Goal: Transaction & Acquisition: Book appointment/travel/reservation

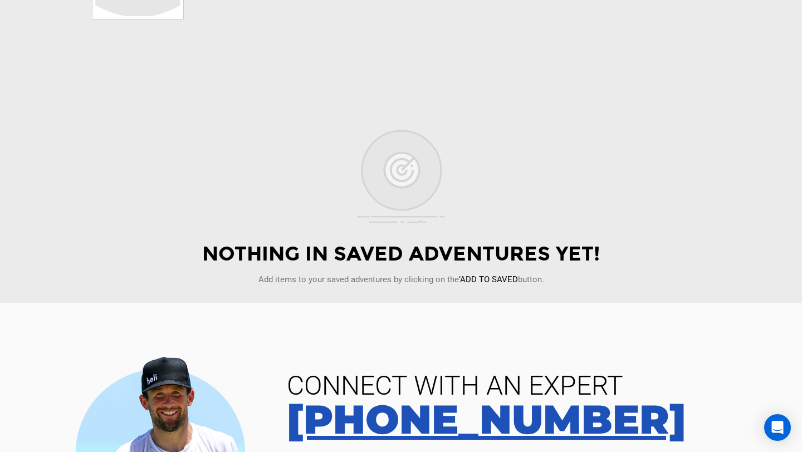
scroll to position [324, 0]
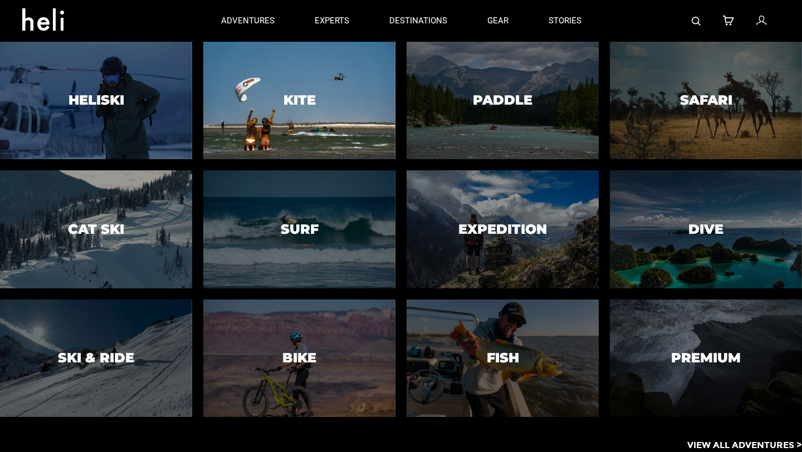
click at [311, 105] on h3 "Kite" at bounding box center [299, 100] width 32 height 14
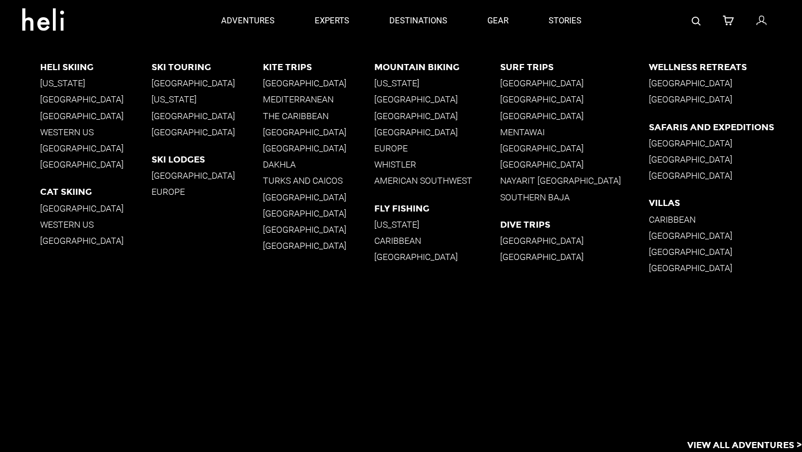
click at [279, 131] on p "Egypt" at bounding box center [318, 132] width 111 height 11
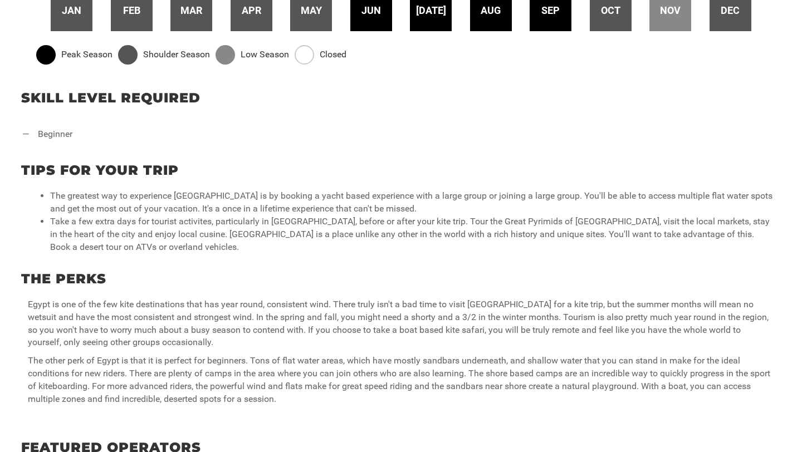
scroll to position [485, 0]
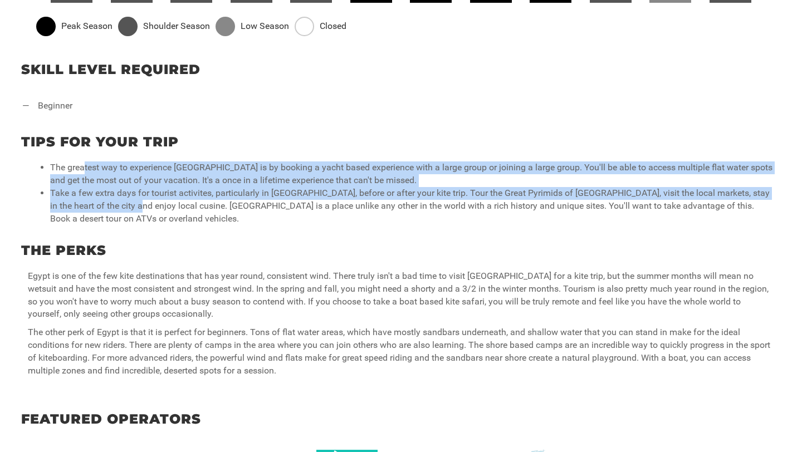
drag, startPoint x: 107, startPoint y: 199, endPoint x: 115, endPoint y: 216, distance: 18.2
click at [115, 215] on div "Tips for your trip The greatest way to experience Egypt is by booking a yacht b…" at bounding box center [401, 176] width 802 height 109
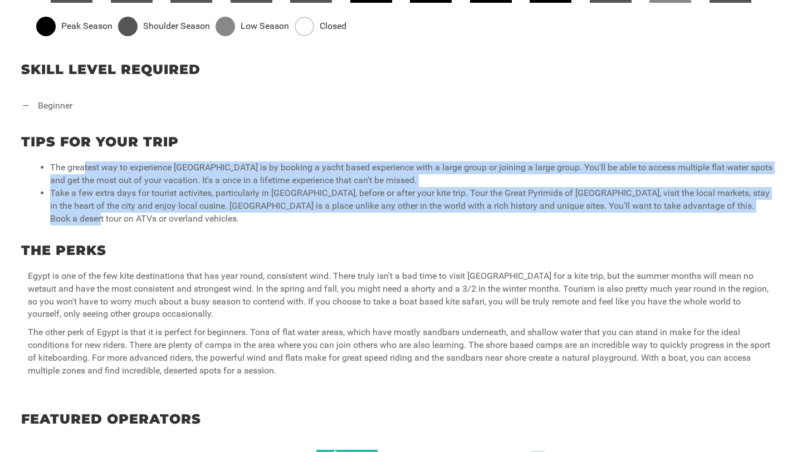
click at [115, 216] on div "Tips for your trip The greatest way to experience Egypt is by booking a yacht b…" at bounding box center [401, 176] width 802 height 109
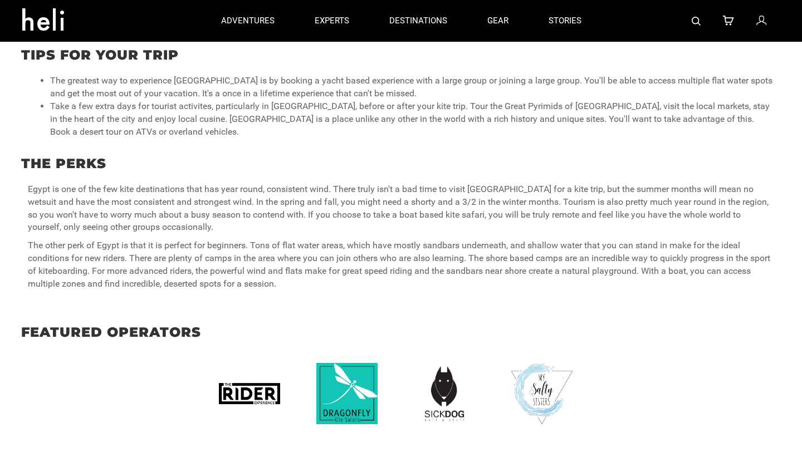
scroll to position [567, 0]
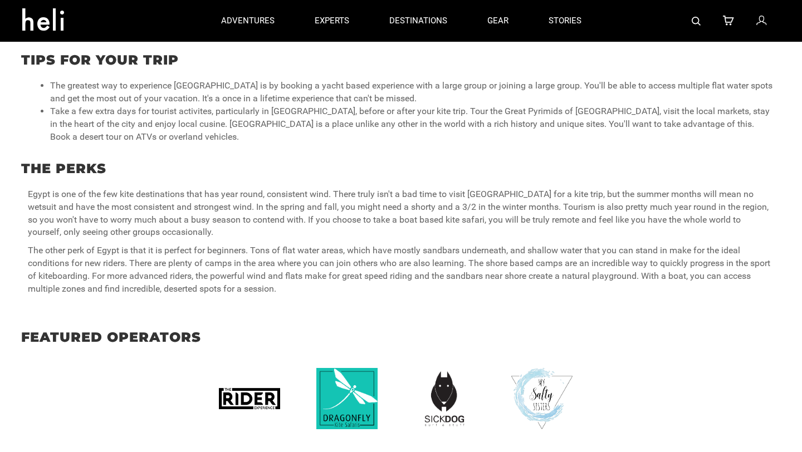
click at [258, 389] on img at bounding box center [255, 398] width 72 height 61
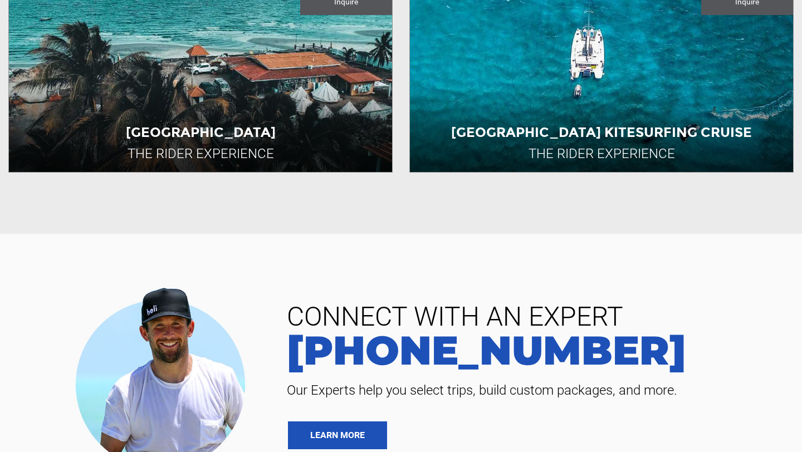
scroll to position [1143, 0]
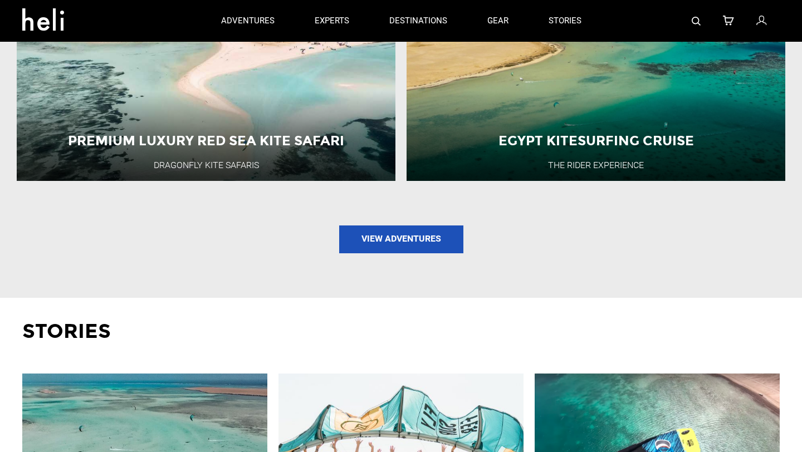
scroll to position [1253, 0]
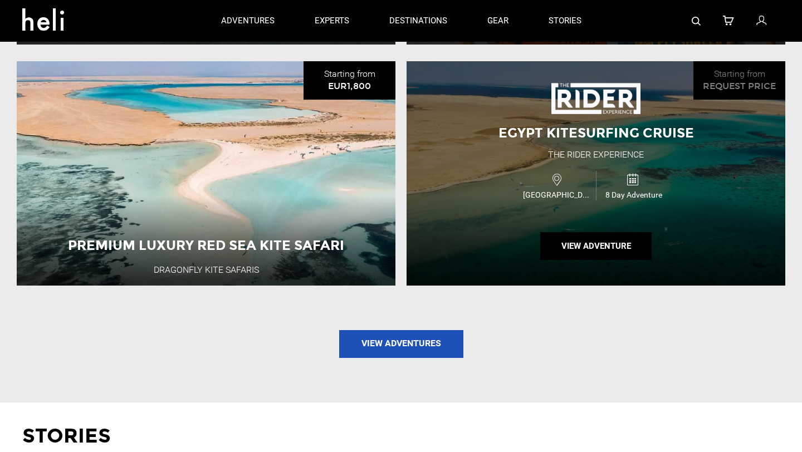
click at [470, 136] on div "Egypt Kitesurfing Cruise The Rider Experience Egypt 8 Day Adventure View Advent…" at bounding box center [595, 173] width 379 height 224
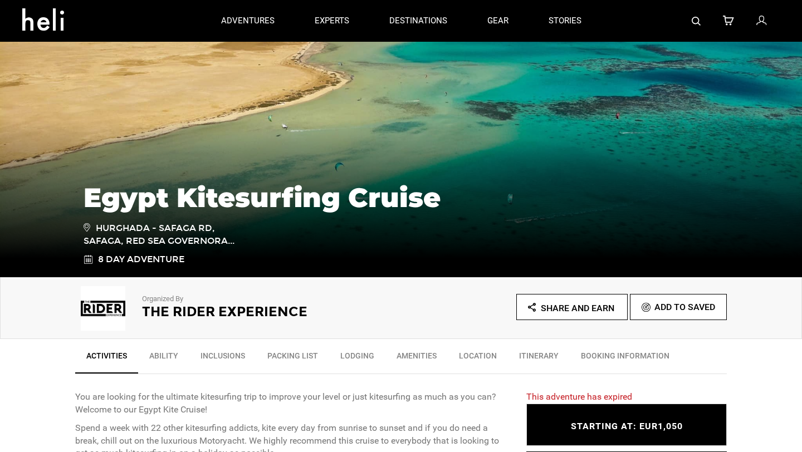
scroll to position [94, 0]
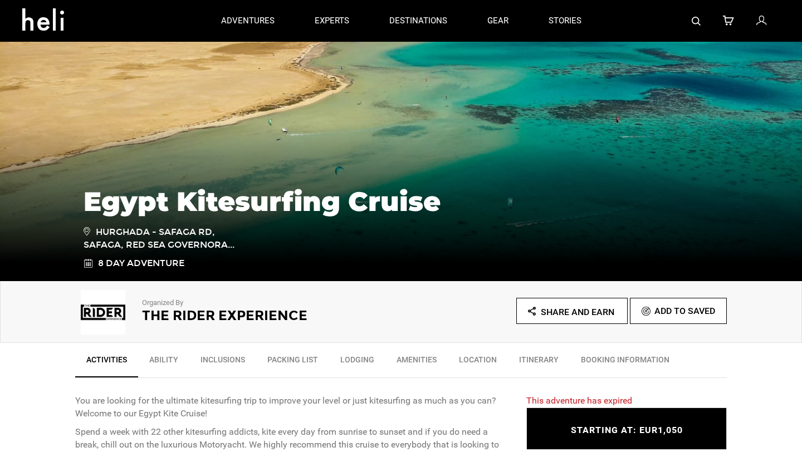
click at [606, 361] on link "BOOKING INFORMATION" at bounding box center [625, 363] width 111 height 28
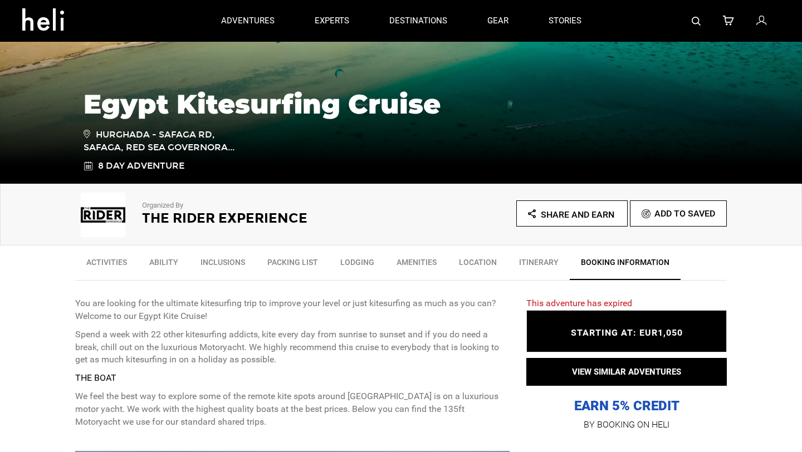
scroll to position [0, 0]
